Goal: Information Seeking & Learning: Understand process/instructions

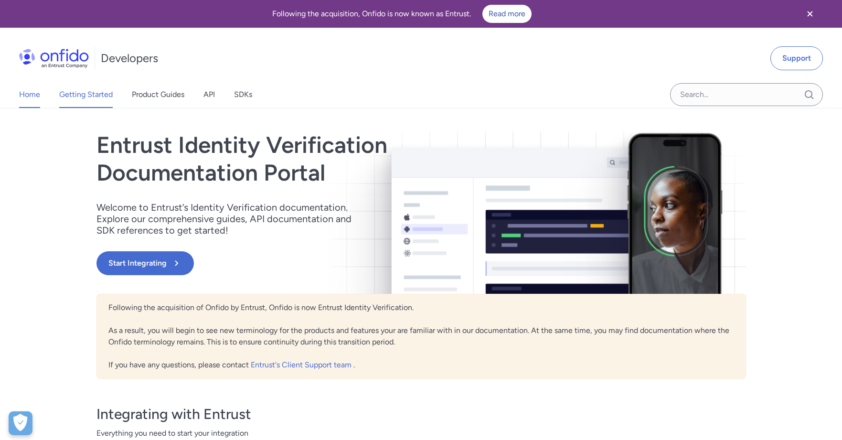
click at [92, 92] on link "Getting Started" at bounding box center [86, 94] width 54 height 27
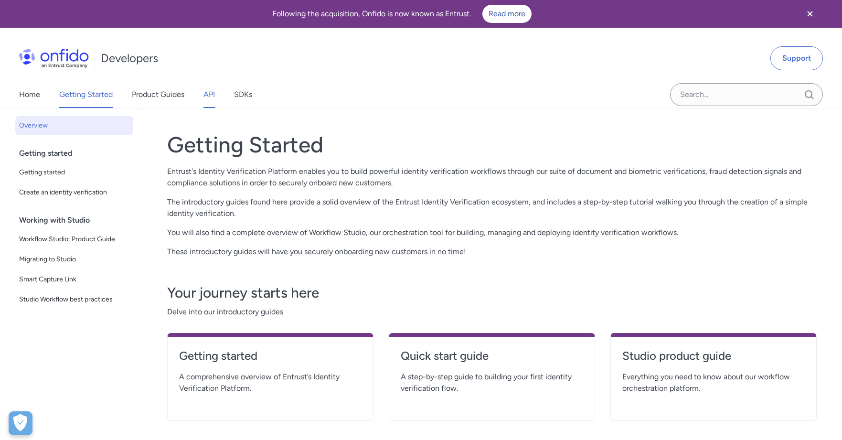
click at [213, 97] on link "API" at bounding box center [209, 94] width 11 height 27
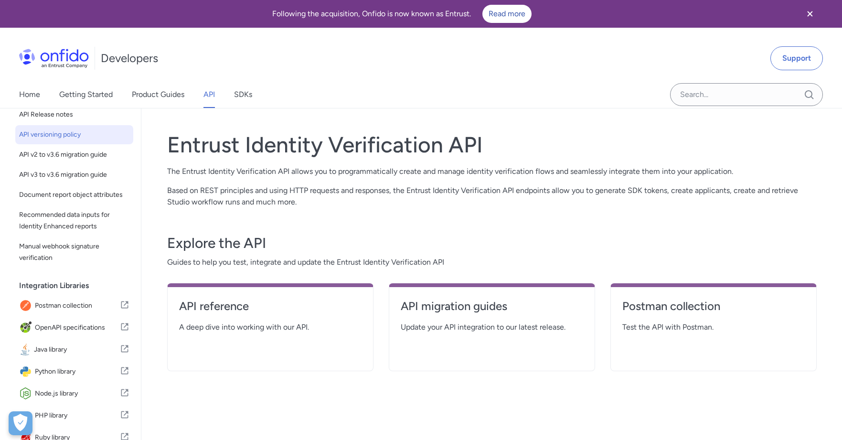
scroll to position [82, 0]
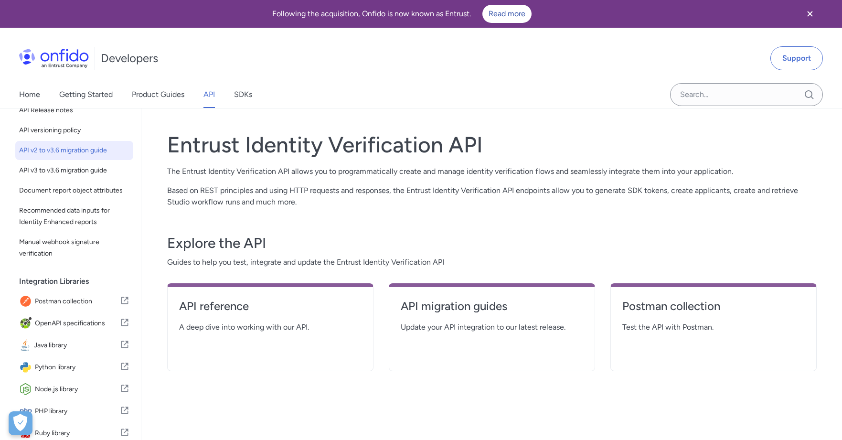
click at [59, 149] on span "API v2 to v3.6 migration guide" at bounding box center [74, 150] width 110 height 11
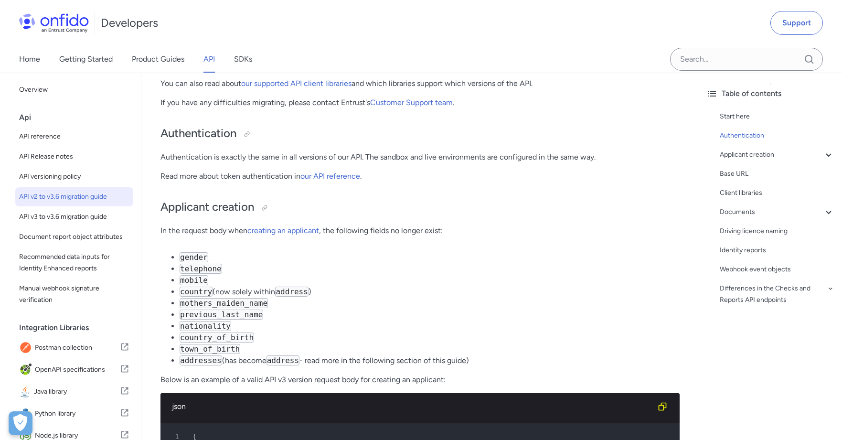
scroll to position [198, 0]
